Goal: Transaction & Acquisition: Purchase product/service

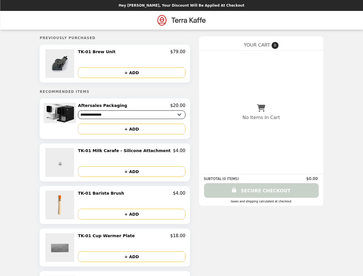
click at [71, 64] on img at bounding box center [60, 63] width 30 height 29
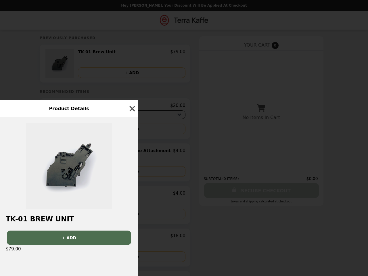
click at [132, 53] on div "Product Details TK-01 Brew Unit + ADD $79.00" at bounding box center [184, 138] width 368 height 276
click at [132, 73] on div "Product Details TK-01 Brew Unit + ADD $79.00" at bounding box center [184, 138] width 368 height 276
click at [71, 120] on div at bounding box center [69, 163] width 138 height 92
click at [132, 107] on div "Product Details TK-01 Brew Unit + ADD $79.00" at bounding box center [184, 138] width 368 height 276
click at [132, 131] on button "+ ADD" at bounding box center [131, 129] width 107 height 11
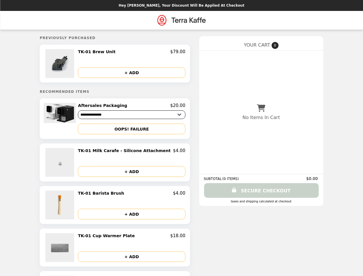
click at [71, 164] on img at bounding box center [60, 162] width 30 height 29
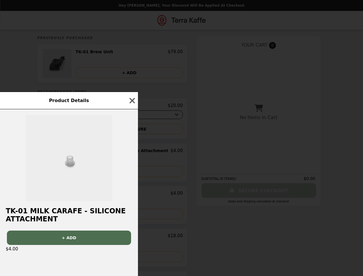
click at [132, 153] on div "Product Details TK-01 Milk Carafe - Silicone Attachment + ADD $4.00" at bounding box center [181, 138] width 363 height 276
click at [132, 173] on div at bounding box center [69, 155] width 138 height 92
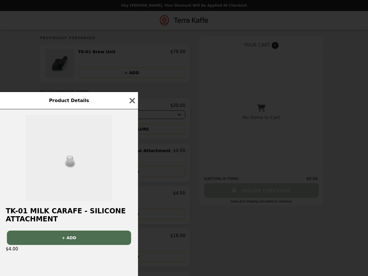
click at [71, 207] on div "Product Details TK-01 Milk Carafe - Silicone Attachment + ADD $4.00" at bounding box center [184, 138] width 368 height 276
